Goal: Task Accomplishment & Management: Manage account settings

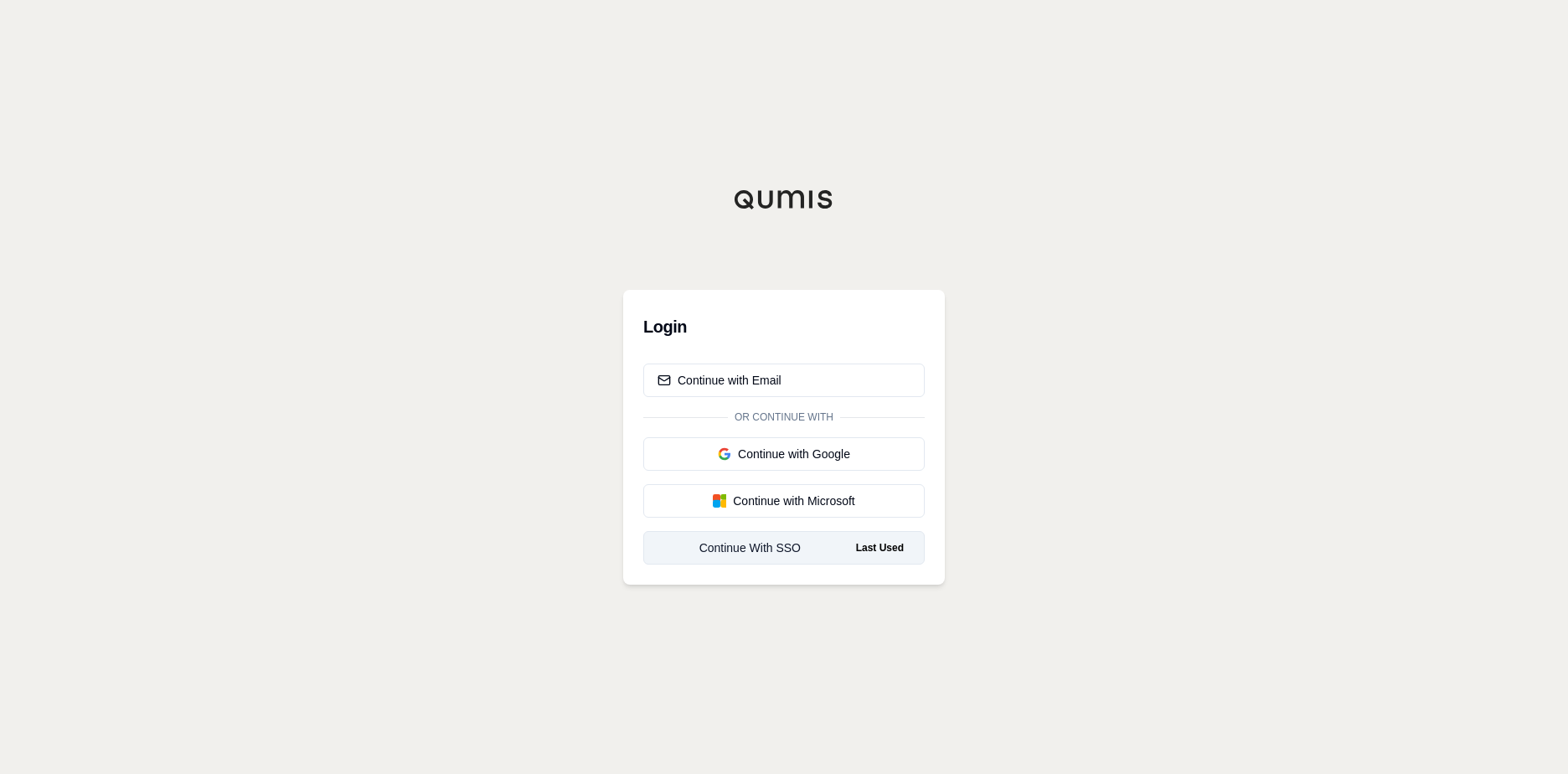
click at [770, 538] on link "Continue With SSO Last Used" at bounding box center [784, 548] width 282 height 33
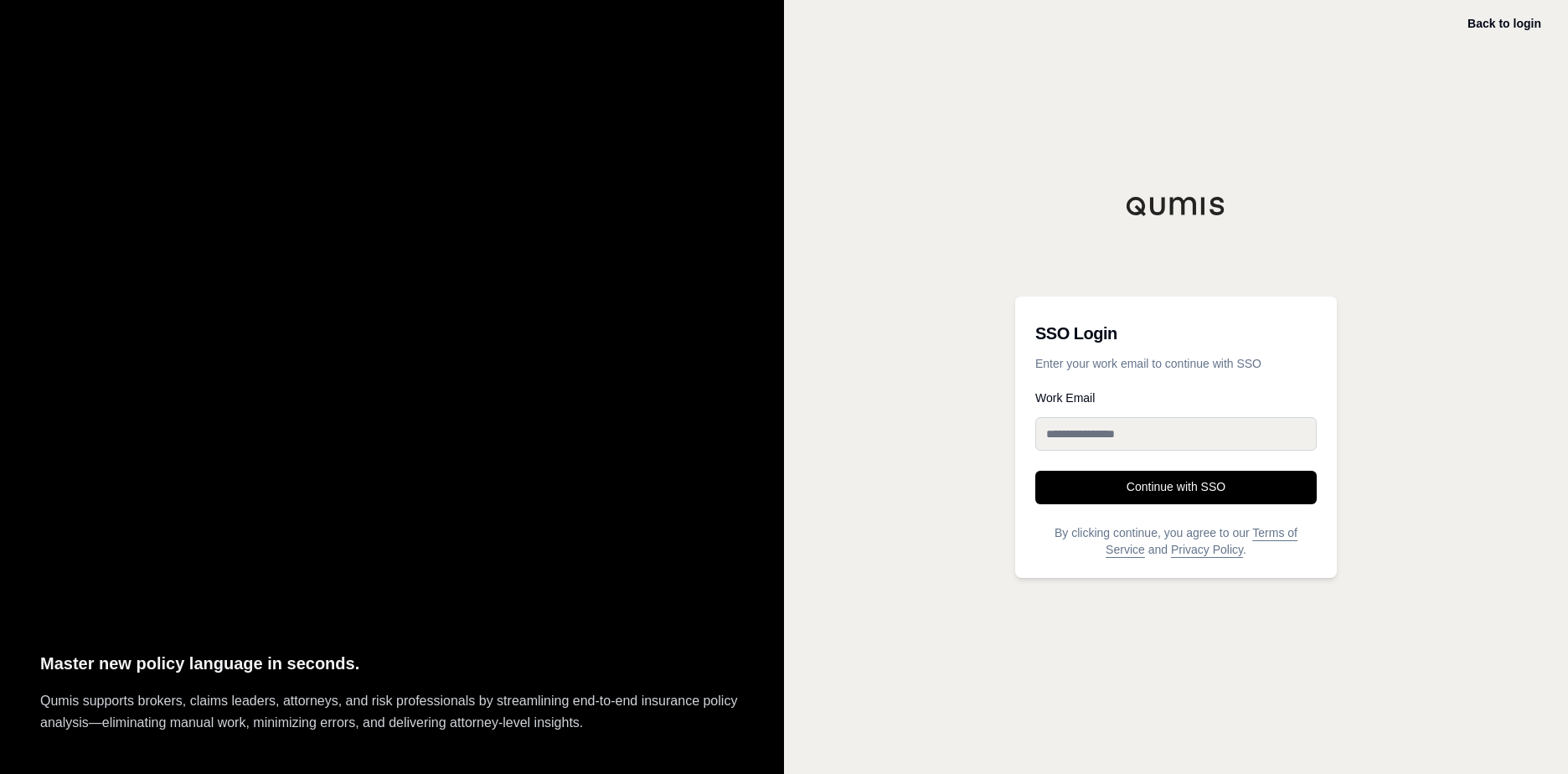
click at [1178, 421] on input "Work Email" at bounding box center [1177, 434] width 282 height 33
type input "**********"
click at [1184, 480] on button "Continue with SSO" at bounding box center [1177, 488] width 282 height 33
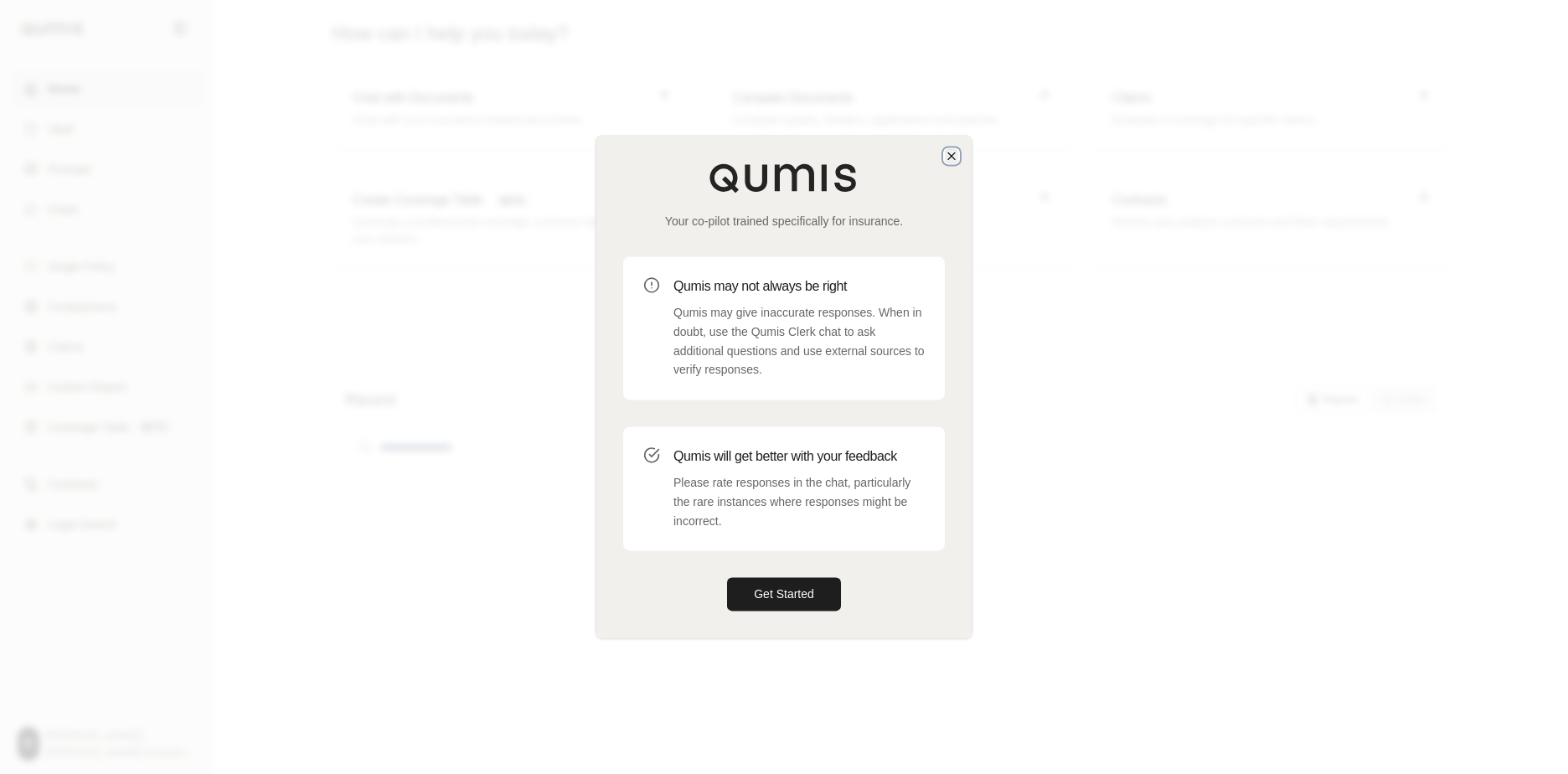
click at [946, 155] on icon "button" at bounding box center [951, 155] width 13 height 13
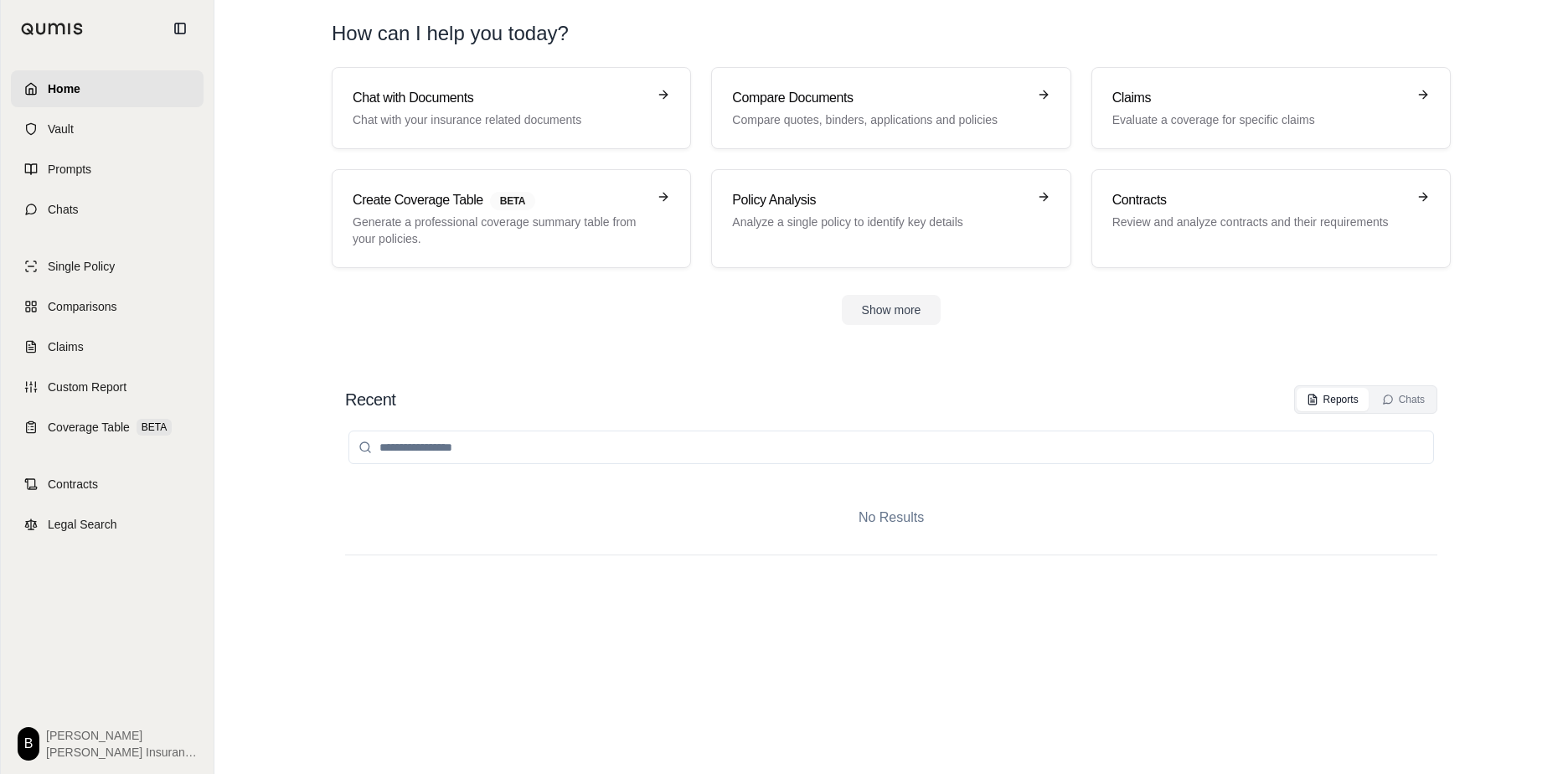
click at [51, 748] on div "B [PERSON_NAME] Insurance" at bounding box center [107, 744] width 179 height 33
click at [28, 735] on html "Home Vault Prompts Chats Single Policy Comparisons Claims Custom Report Coverag…" at bounding box center [784, 387] width 1568 height 774
click at [59, 645] on link "Settings" at bounding box center [74, 645] width 138 height 27
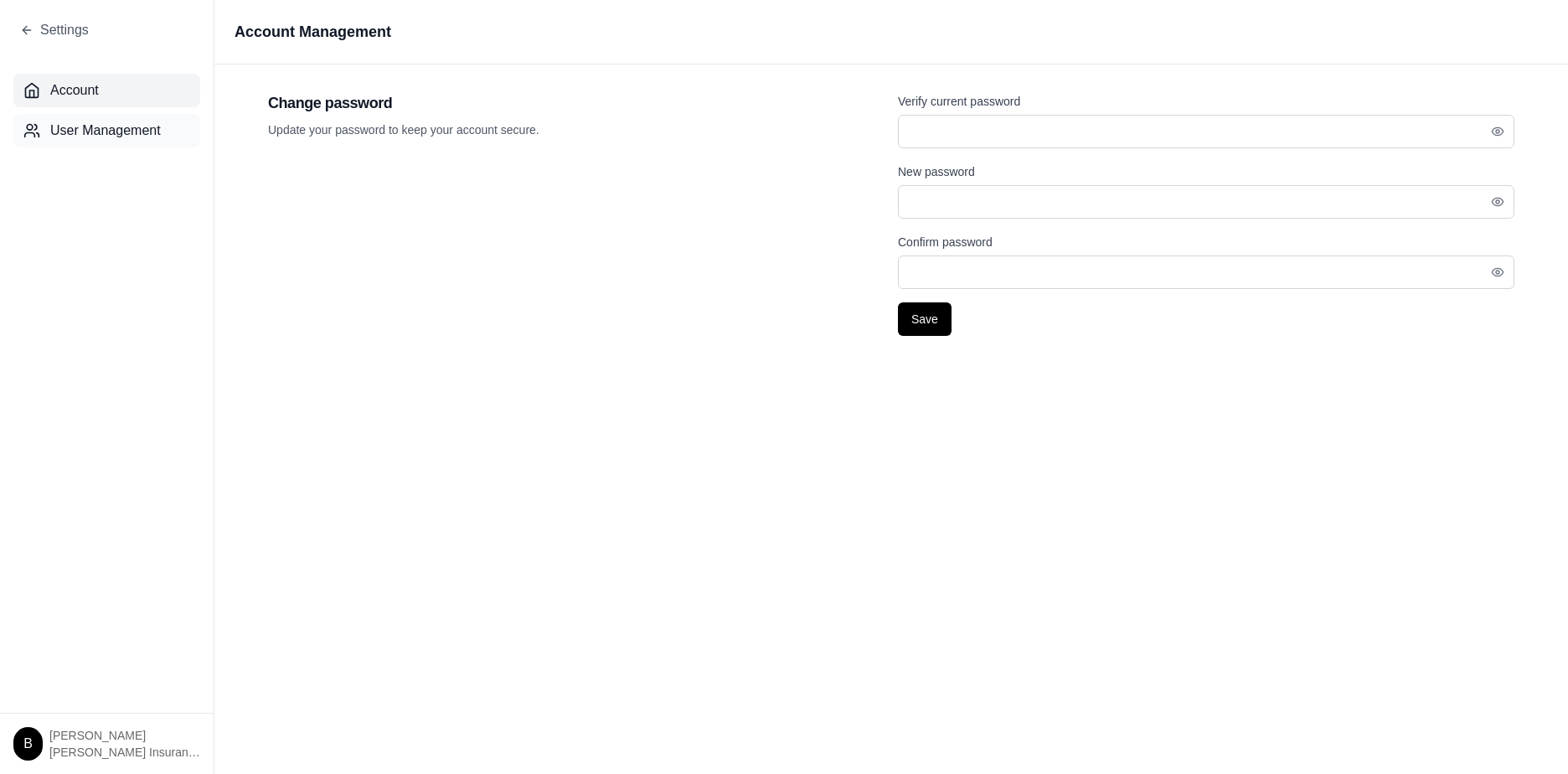
click at [76, 132] on span "User Management" at bounding box center [105, 130] width 110 height 20
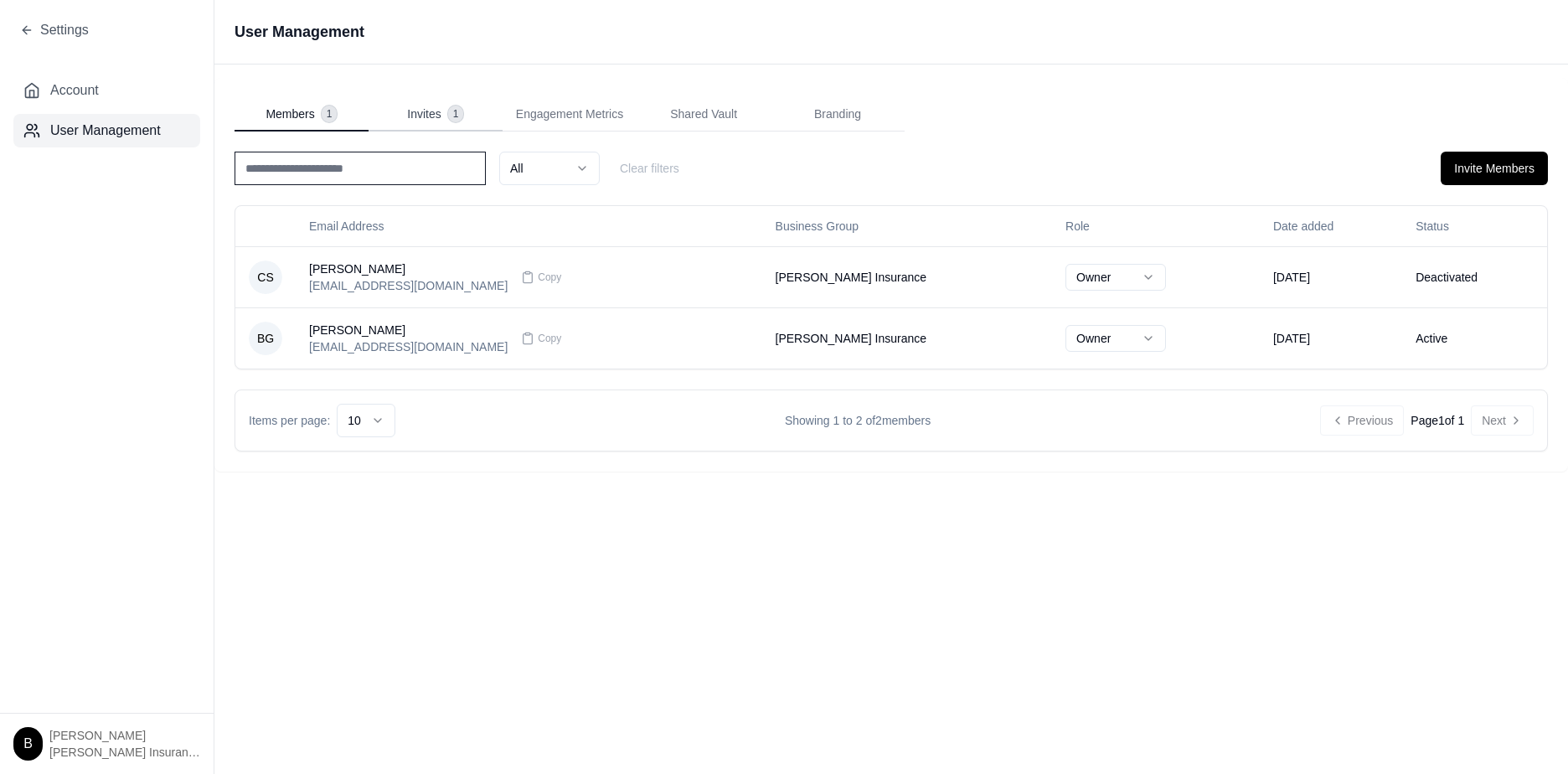
click at [426, 118] on span "Invites" at bounding box center [424, 114] width 33 height 17
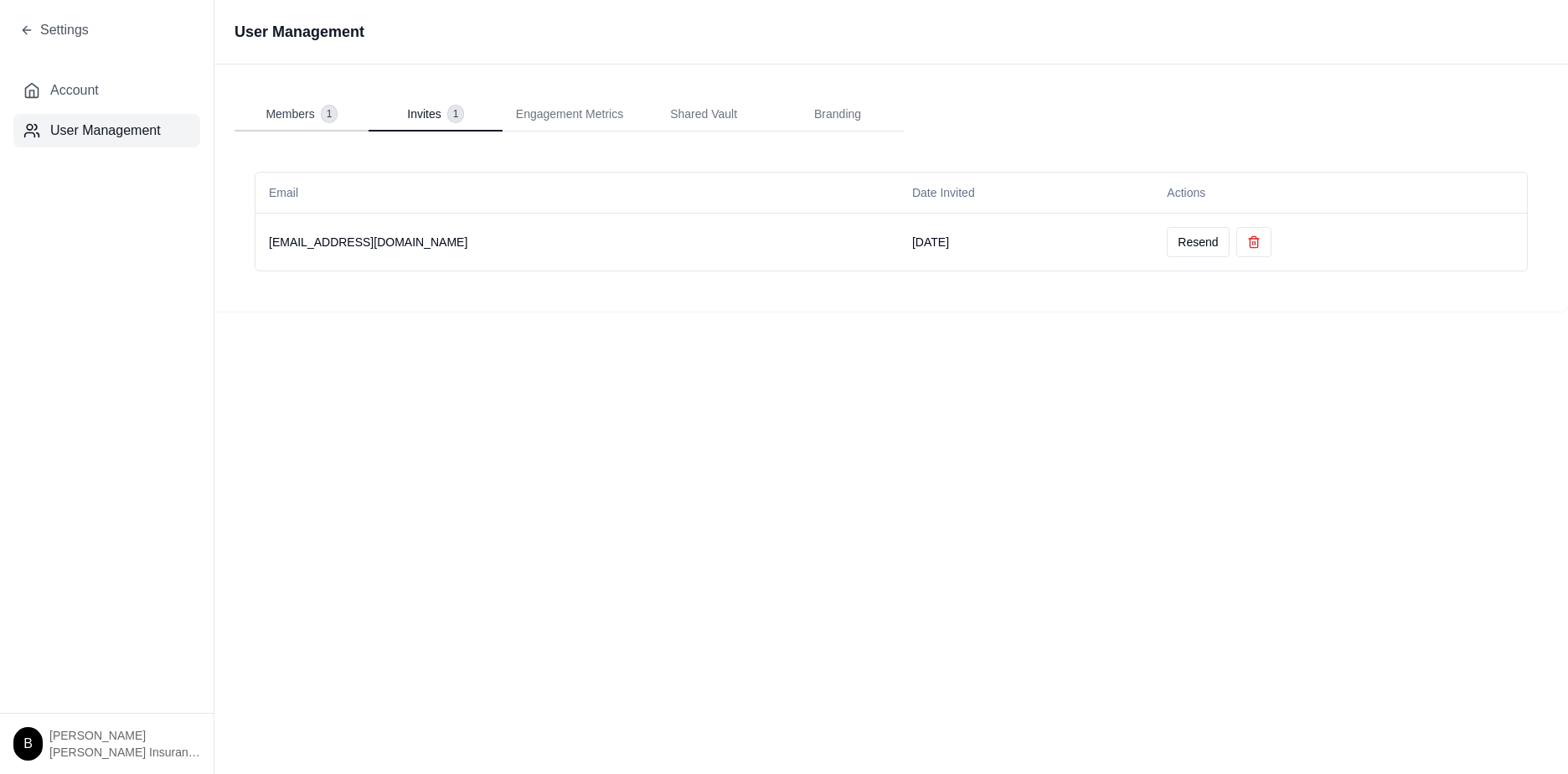
click at [304, 118] on span "Members" at bounding box center [290, 114] width 49 height 17
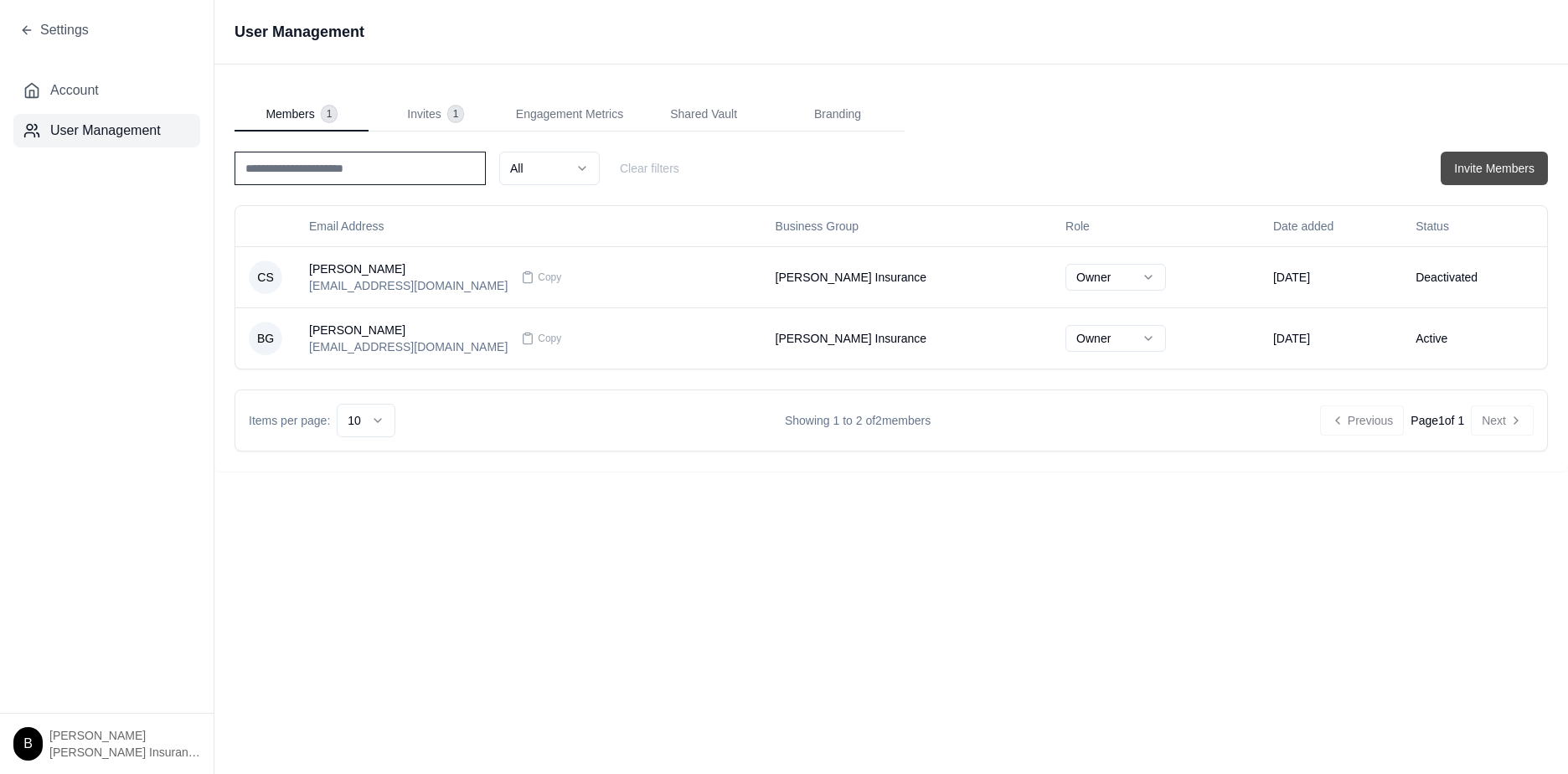
click at [1497, 158] on button "Invite Members" at bounding box center [1494, 168] width 107 height 33
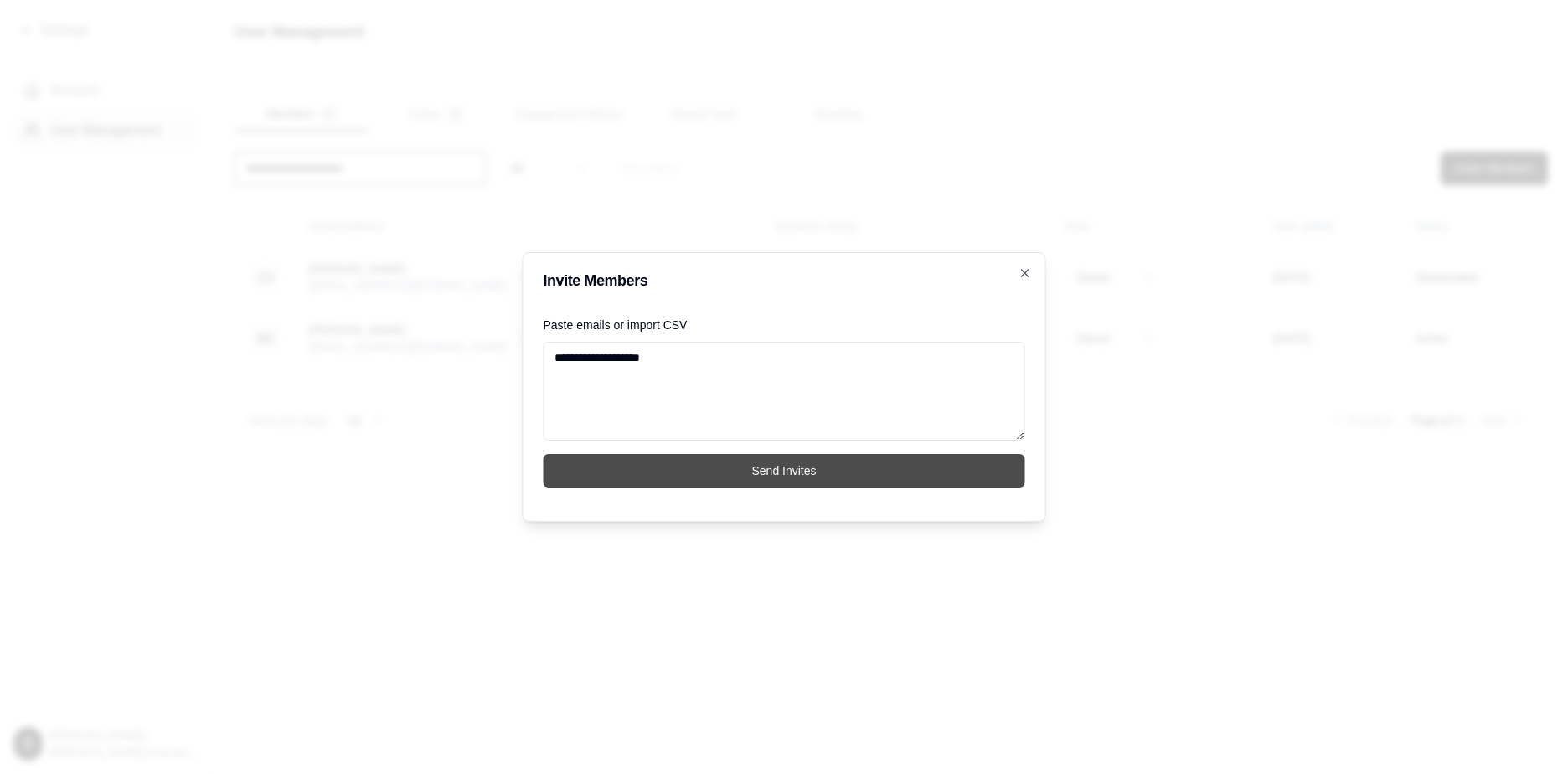
type textarea "**********"
click at [781, 475] on button "Send Invites" at bounding box center [784, 471] width 482 height 33
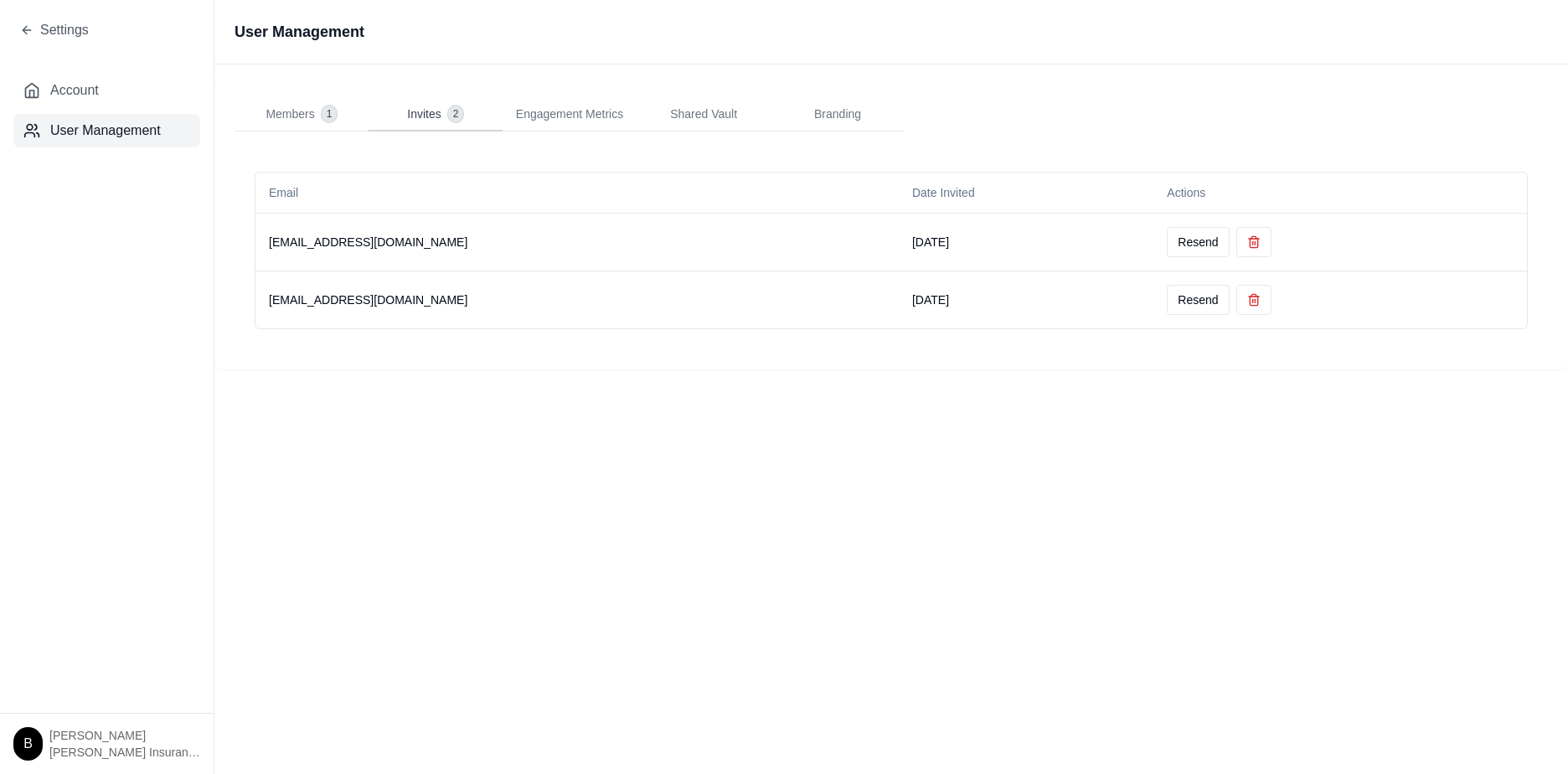
click at [428, 115] on span "Invites" at bounding box center [424, 114] width 33 height 17
click at [323, 118] on span "1" at bounding box center [329, 114] width 16 height 17
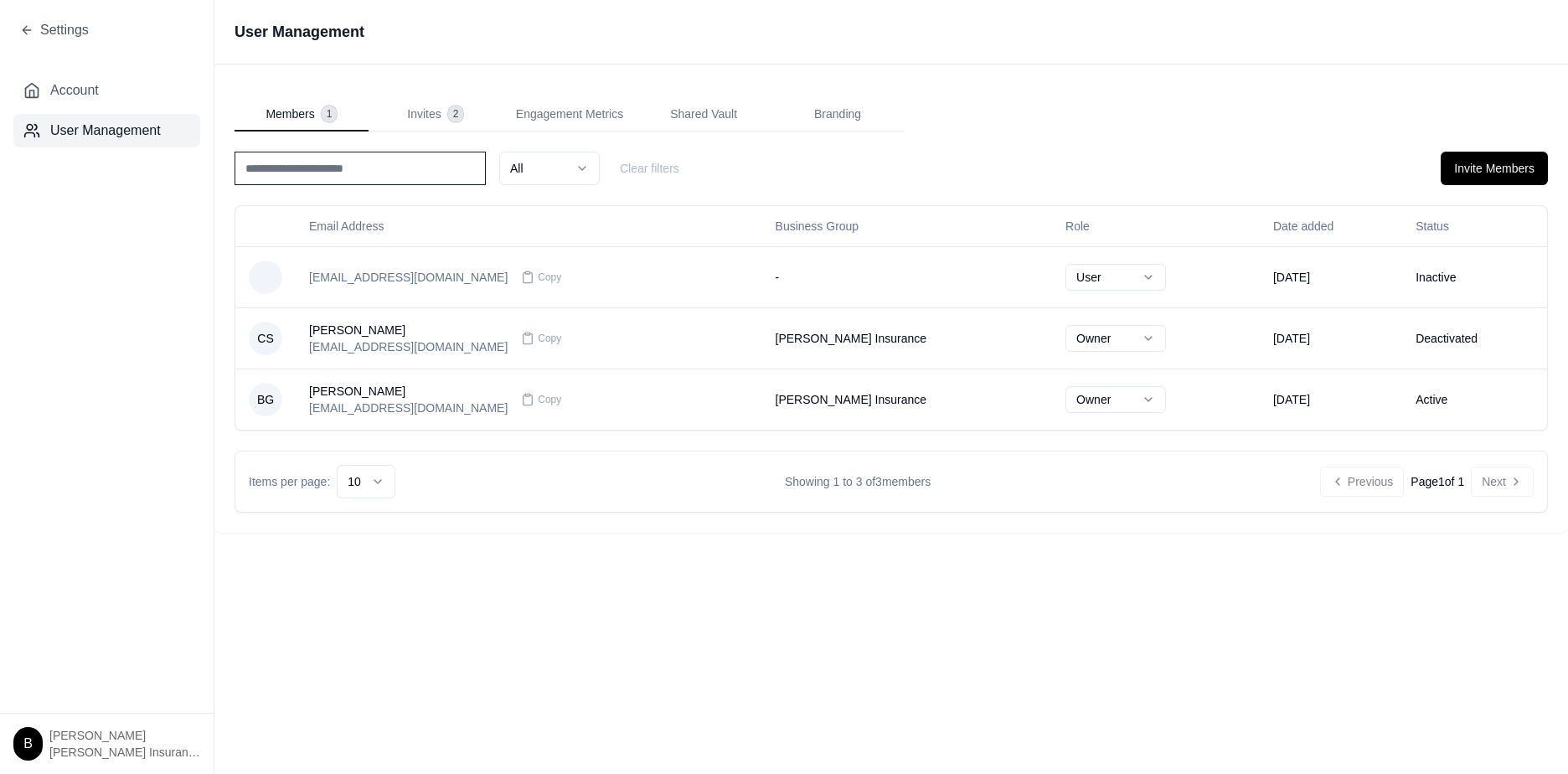
click at [709, 602] on div "User Management Members 1 Invites 2 Engagement Metrics Shared Vault Branding Al…" at bounding box center [891, 387] width 1354 height 774
click at [1501, 162] on button "Invite Members" at bounding box center [1494, 168] width 107 height 33
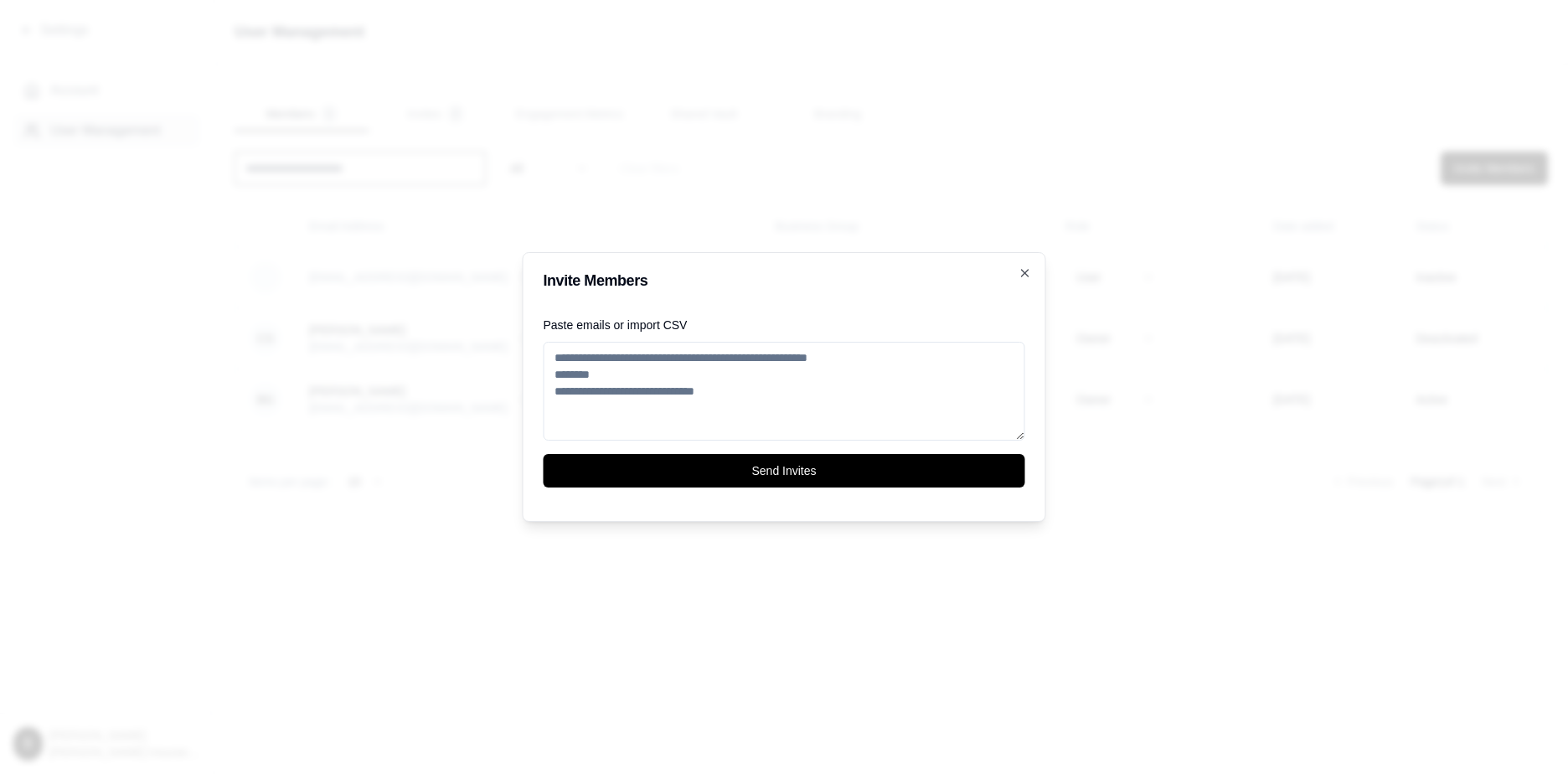
click at [696, 365] on textarea "Paste emails or import CSV" at bounding box center [784, 391] width 482 height 99
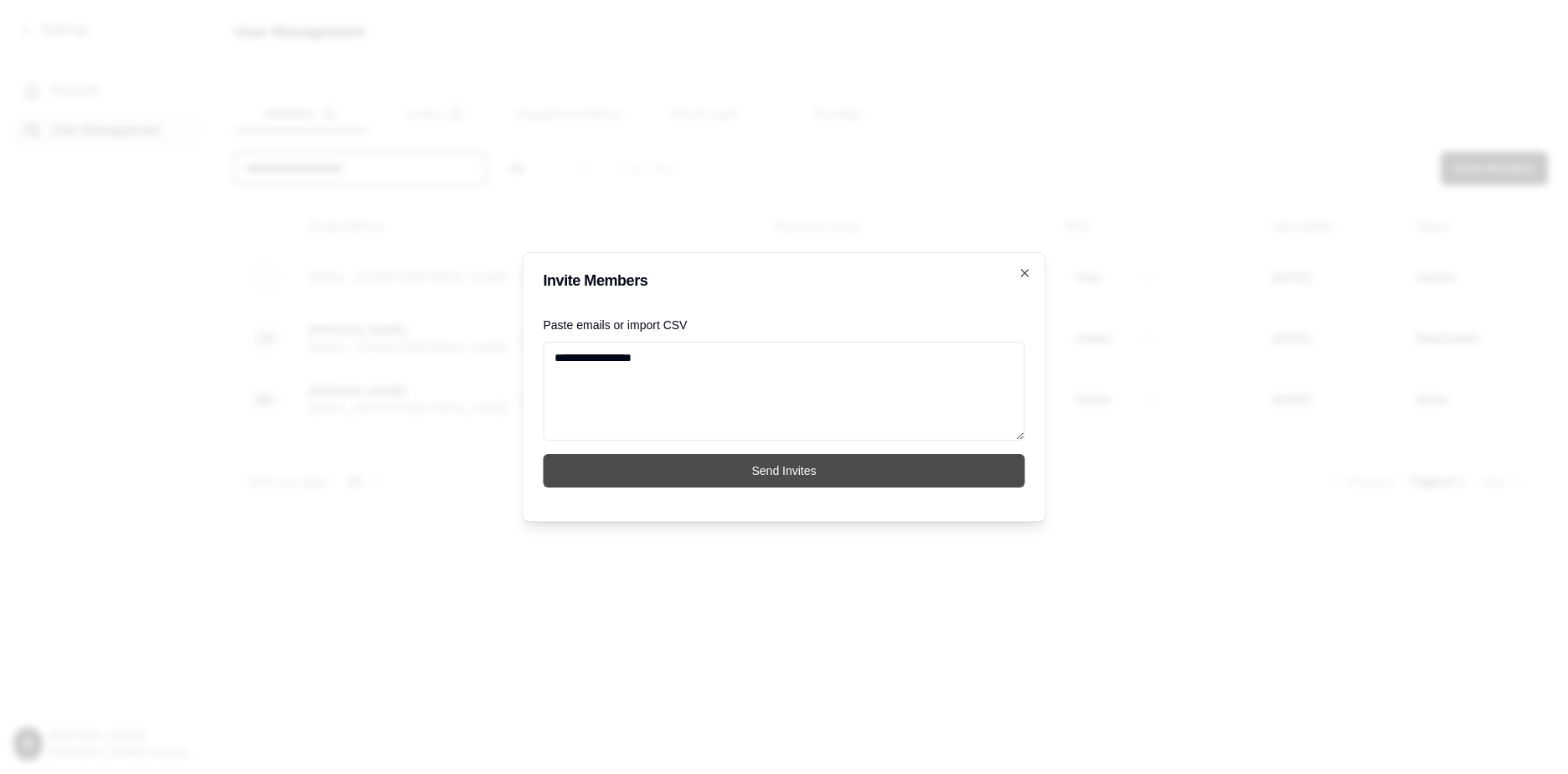
type textarea "**********"
click at [791, 468] on button "Send Invites" at bounding box center [784, 471] width 482 height 33
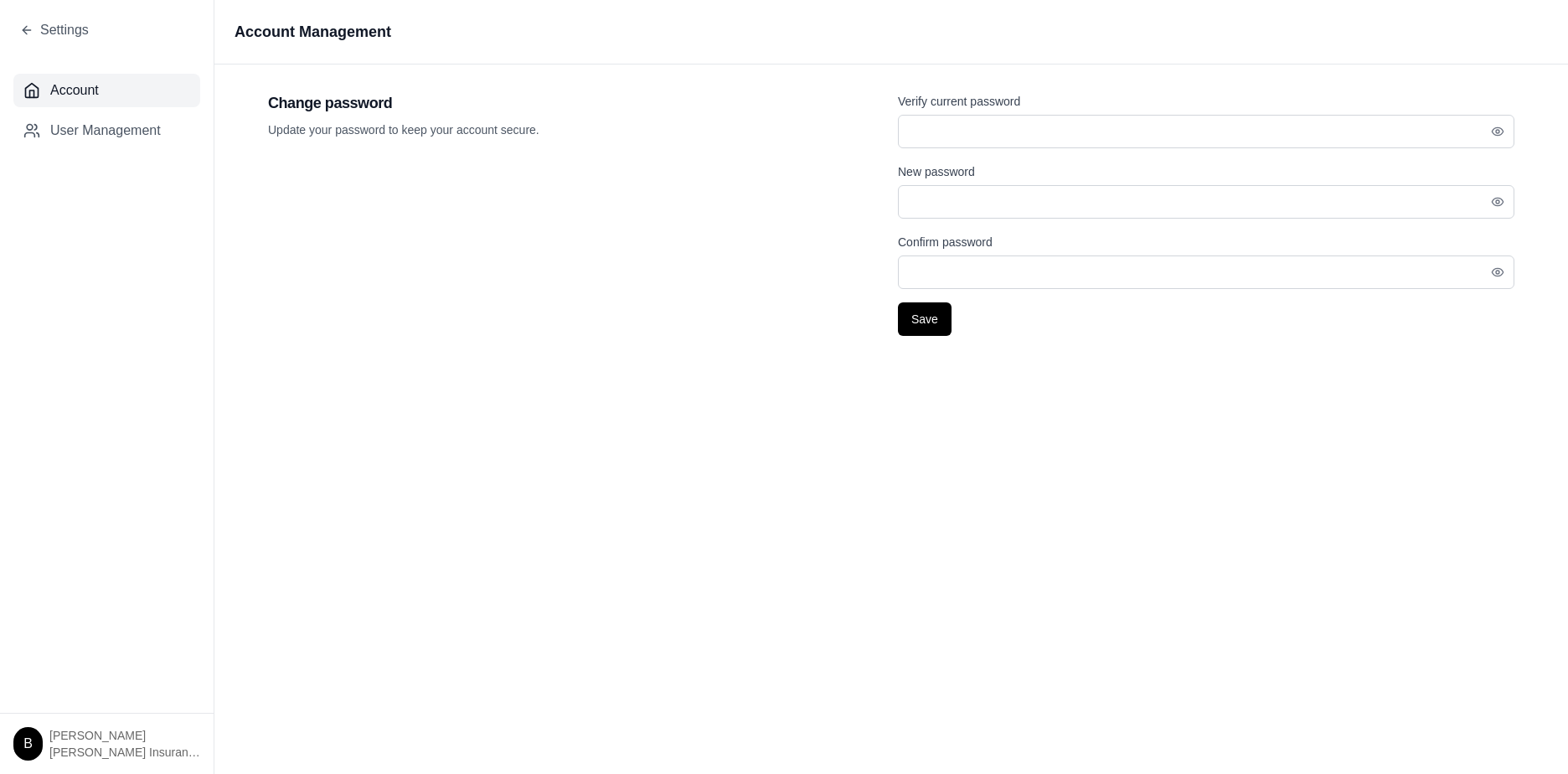
click at [721, 24] on h1 "Account Management" at bounding box center [891, 32] width 1354 height 64
click at [721, 34] on h1 "Account Management" at bounding box center [891, 32] width 1354 height 64
click at [711, 19] on h1 "Account Management" at bounding box center [891, 32] width 1354 height 64
click at [714, 20] on h1 "Account Management" at bounding box center [891, 32] width 1354 height 64
click at [594, 292] on div "Change password Update your password to keep your account secure." at bounding box center [576, 213] width 616 height 244
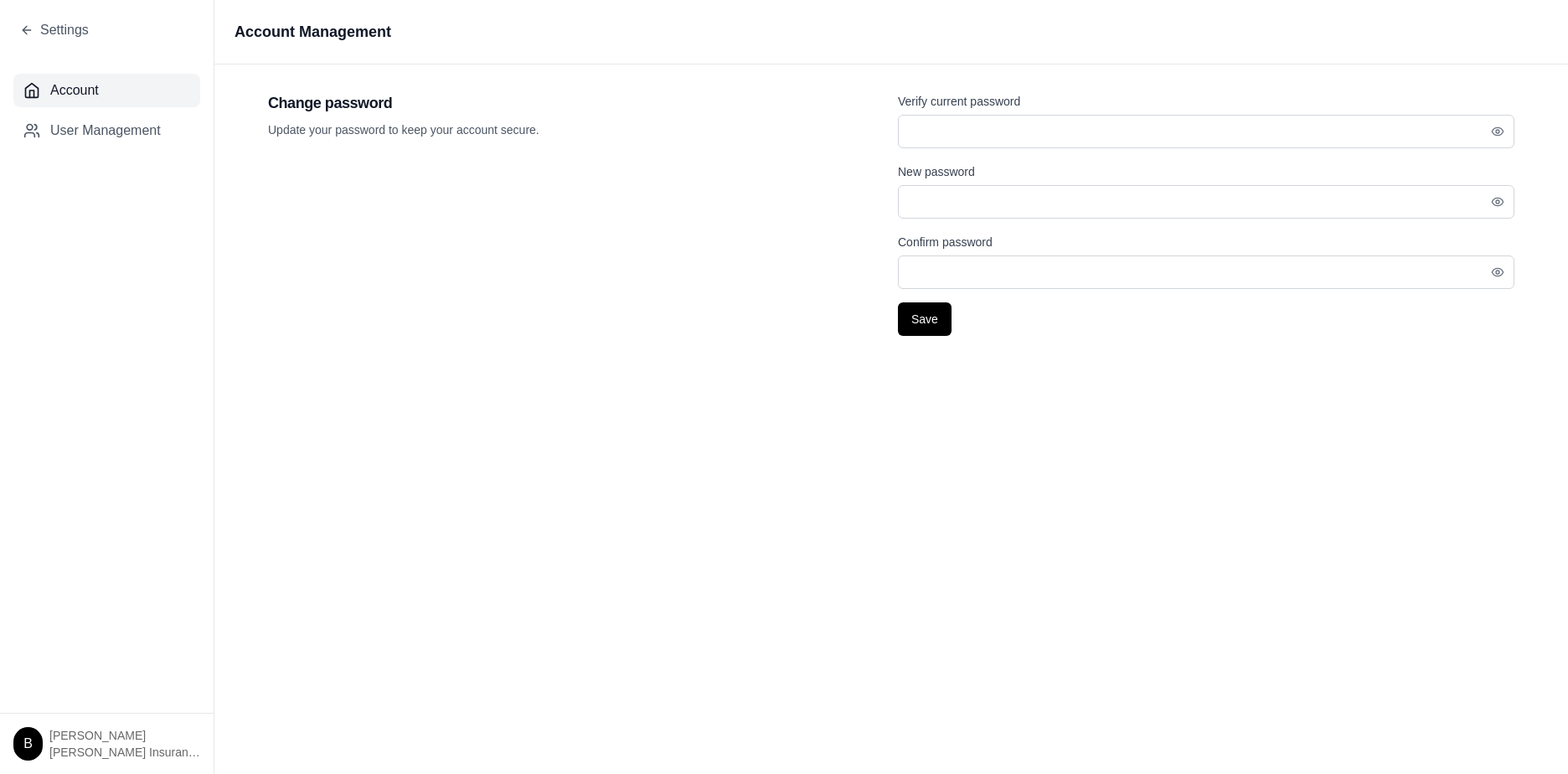
click at [731, 35] on h1 "Account Management" at bounding box center [891, 32] width 1354 height 64
